Goal: Transaction & Acquisition: Purchase product/service

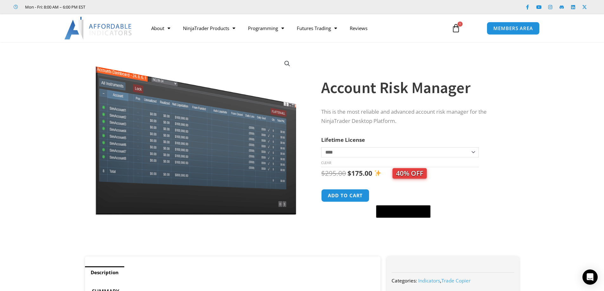
click at [112, 27] on img at bounding box center [98, 28] width 68 height 23
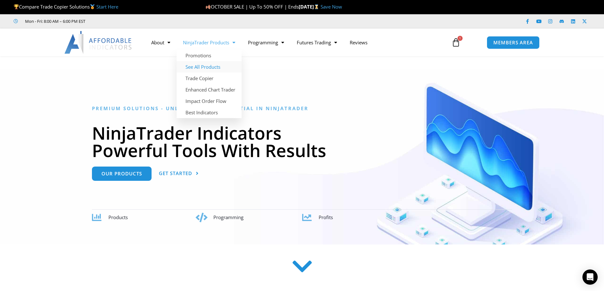
click at [206, 67] on link "See All Products" at bounding box center [209, 66] width 65 height 11
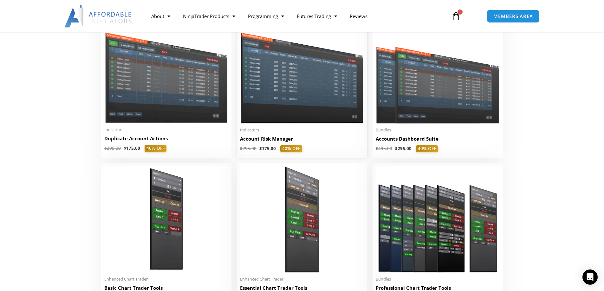
scroll to position [158, 0]
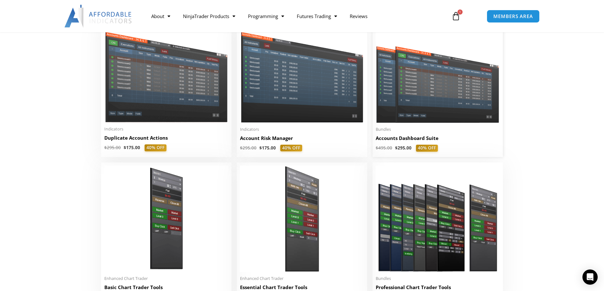
click at [445, 89] on img at bounding box center [438, 73] width 124 height 99
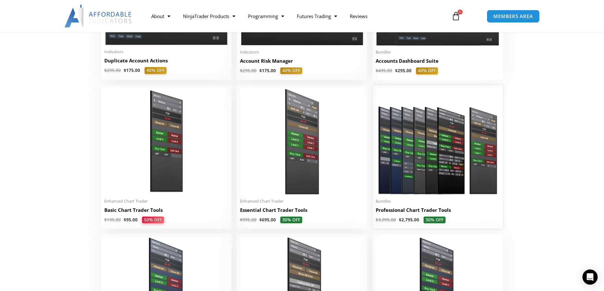
scroll to position [254, 0]
